Goal: Task Accomplishment & Management: Manage account settings

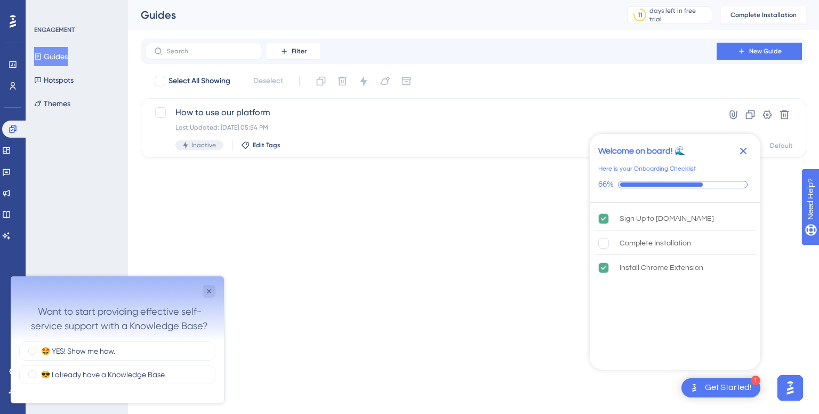
click at [146, 323] on div "Want to start providing effective self-service support with a Knowledge Base?" at bounding box center [119, 318] width 192 height 29
click at [114, 355] on label "🤩 YES! Show me how." at bounding box center [78, 351] width 74 height 11
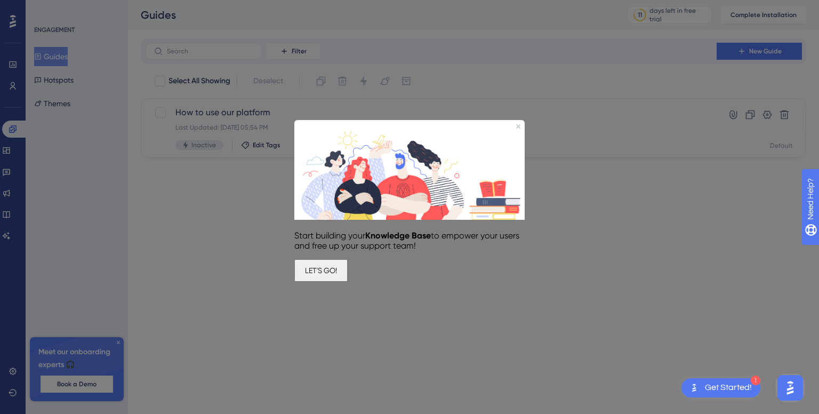
click at [348, 274] on button "LET'S GO!" at bounding box center [320, 270] width 53 height 22
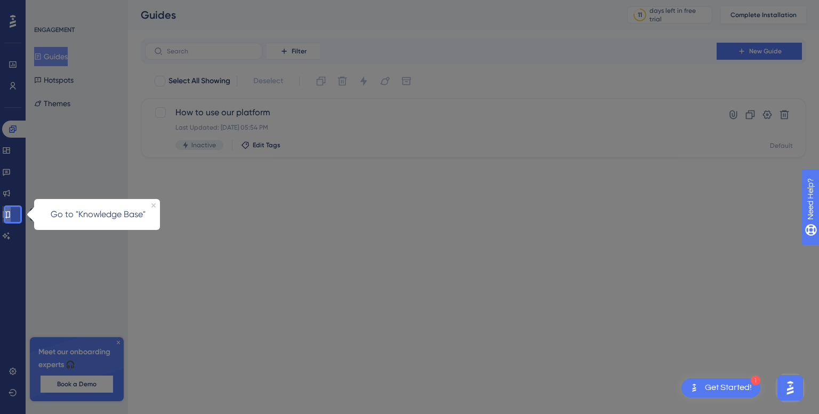
click at [10, 213] on icon at bounding box center [6, 214] width 9 height 9
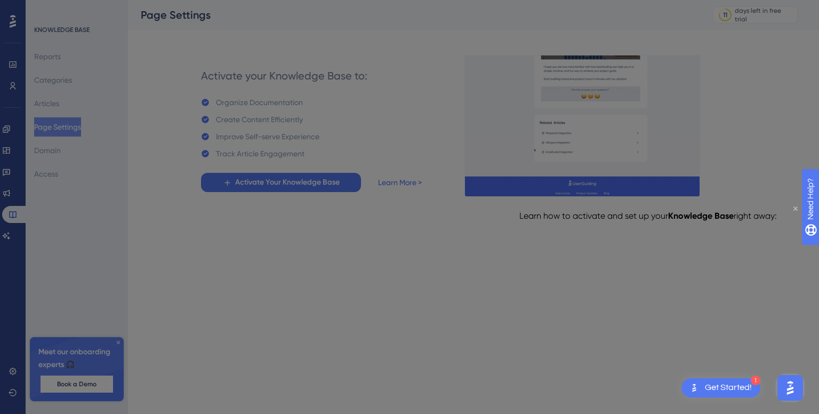
click at [795, 206] on icon "Close Preview" at bounding box center [796, 208] width 4 height 4
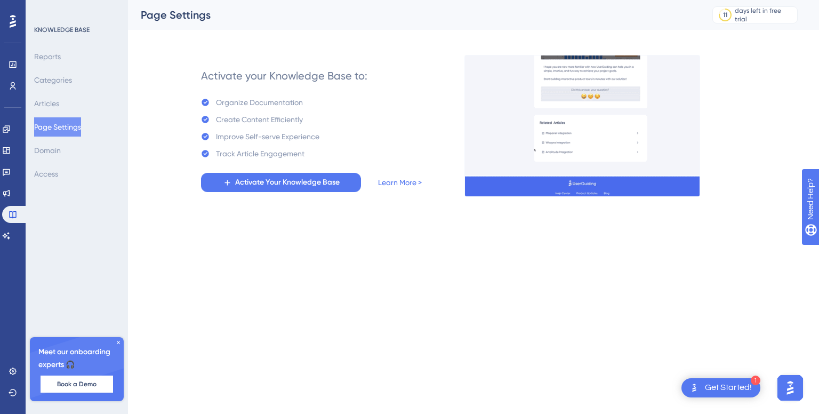
click at [9, 22] on div at bounding box center [12, 21] width 17 height 17
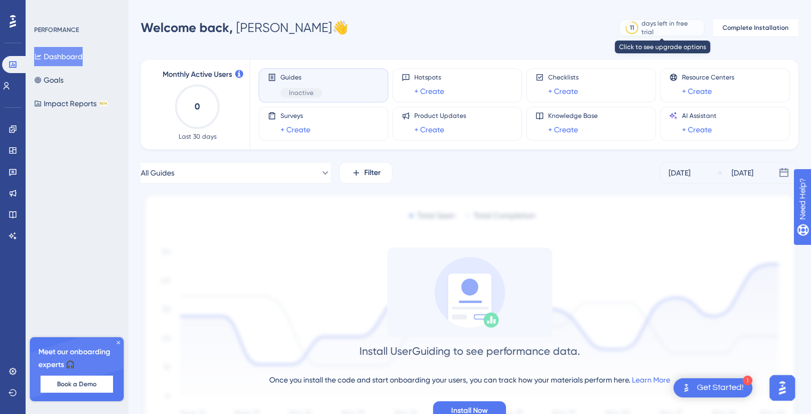
click at [692, 25] on div "days left in free trial" at bounding box center [671, 27] width 59 height 17
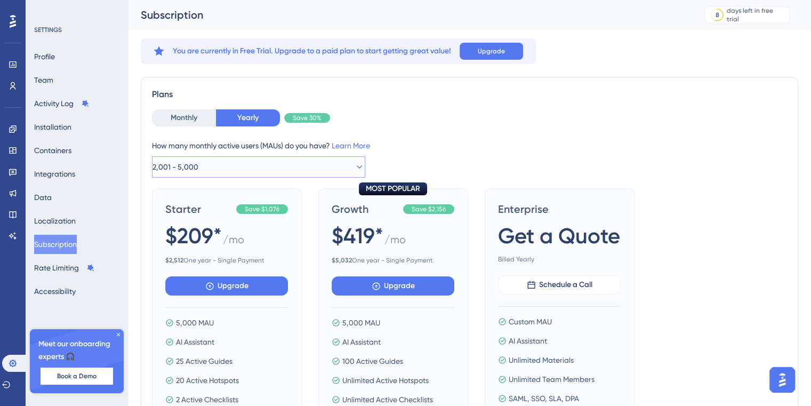
click at [229, 170] on button "2,001 - 5,000" at bounding box center [258, 166] width 213 height 21
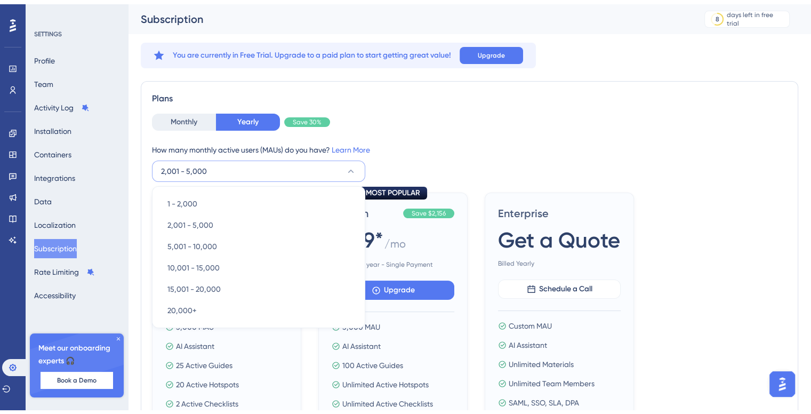
scroll to position [49, 0]
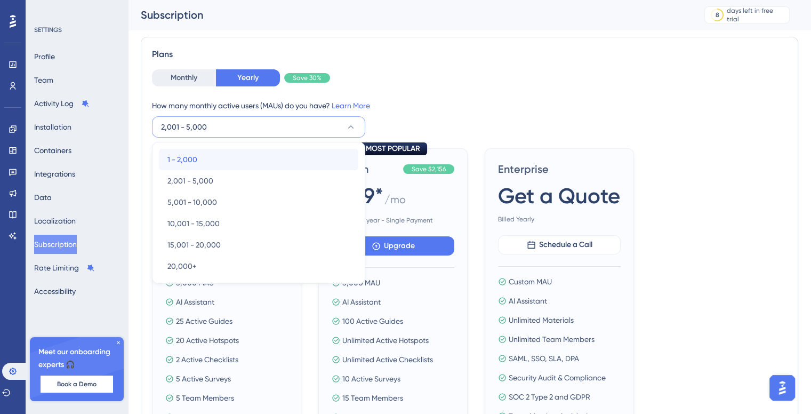
click at [223, 158] on div "1 - 2,000 1 - 2,000" at bounding box center [258, 159] width 182 height 21
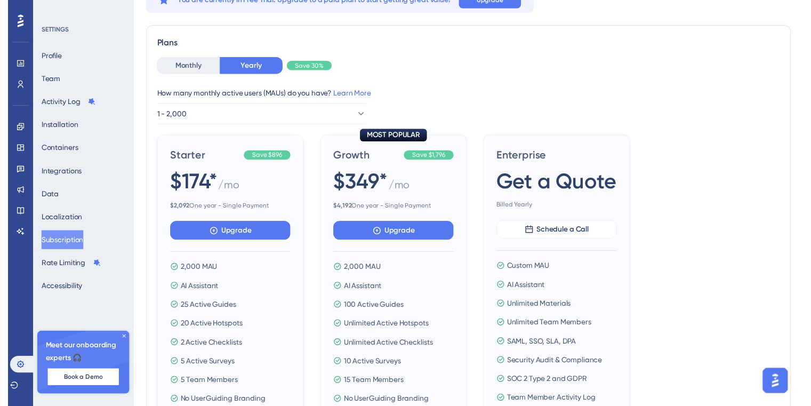
scroll to position [18, 0]
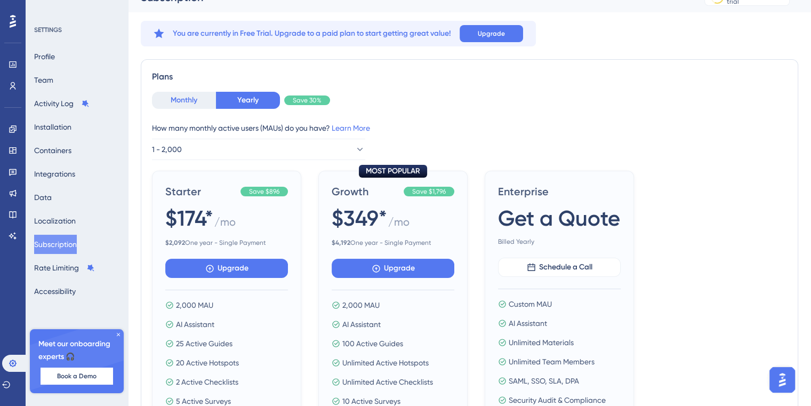
click at [198, 103] on button "Monthly" at bounding box center [184, 100] width 64 height 17
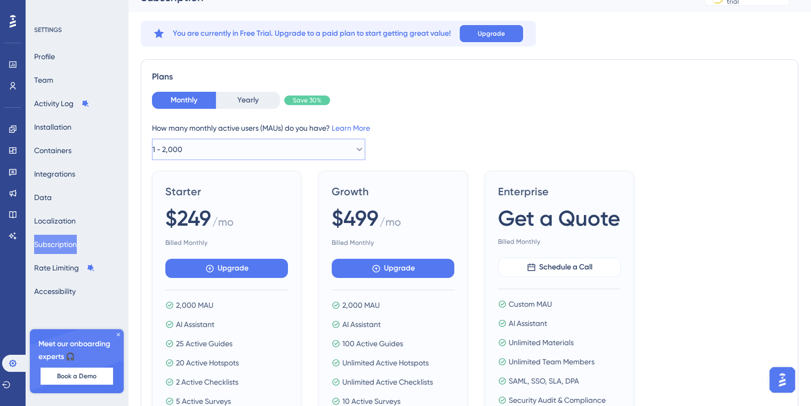
click at [314, 146] on button "1 - 2,000" at bounding box center [258, 149] width 213 height 21
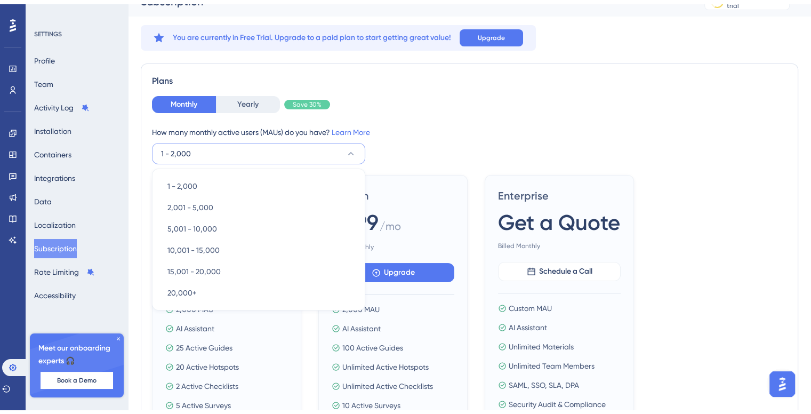
scroll to position [49, 0]
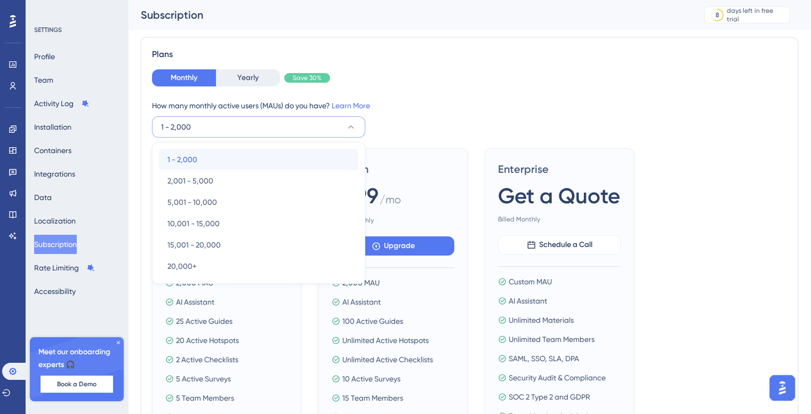
click at [272, 156] on div "1 - 2,000 1 - 2,000" at bounding box center [258, 159] width 182 height 21
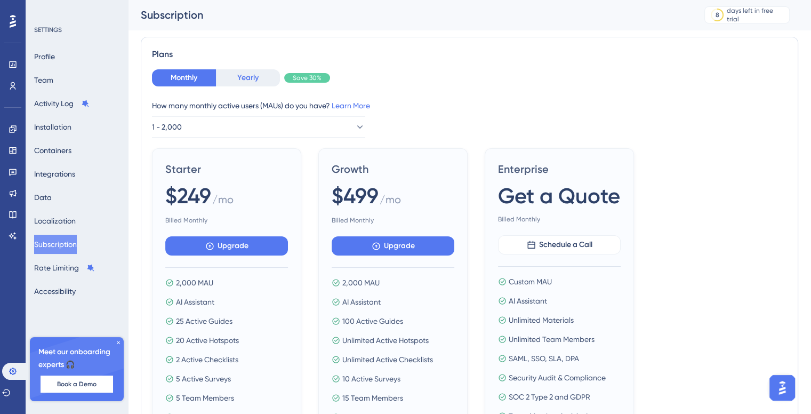
click at [254, 78] on button "Yearly" at bounding box center [248, 77] width 64 height 17
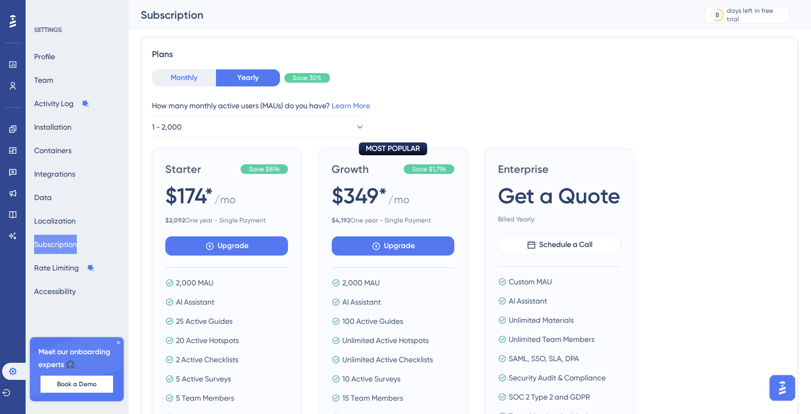
click at [185, 77] on button "Monthly" at bounding box center [184, 77] width 64 height 17
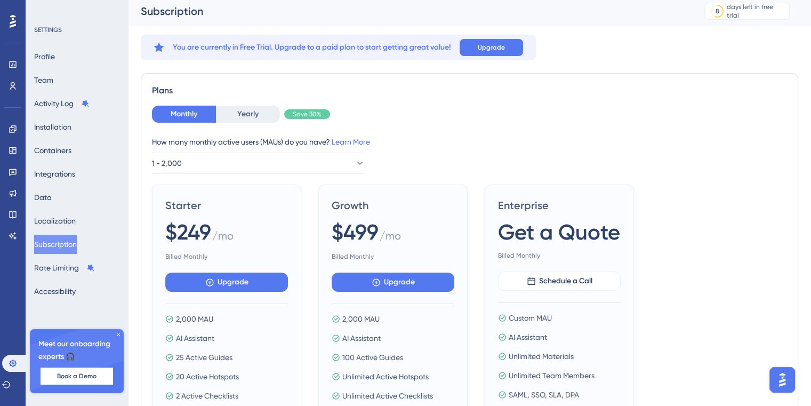
scroll to position [0, 0]
